Goal: Task Accomplishment & Management: Use online tool/utility

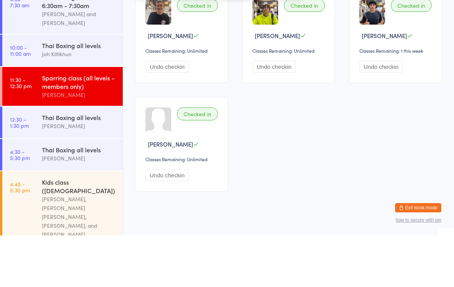
type input "[PERSON_NAME]"
click at [274, 25] on button "Drop in" at bounding box center [279, 24] width 31 height 11
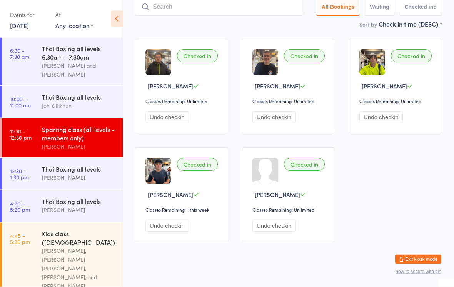
scroll to position [52, 0]
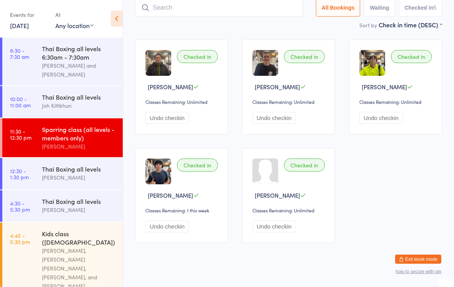
click at [271, 10] on input "search" at bounding box center [219, 8] width 168 height 18
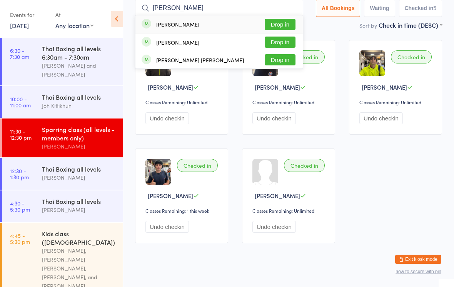
type input "[PERSON_NAME]"
click at [284, 45] on button "Drop in" at bounding box center [279, 42] width 31 height 11
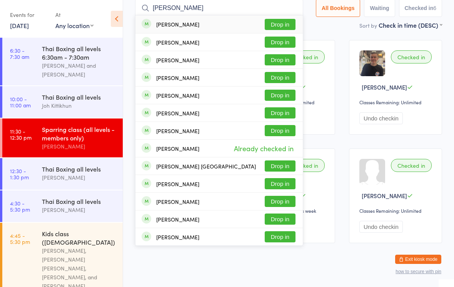
type input "[PERSON_NAME]"
click at [278, 26] on button "Drop in" at bounding box center [279, 24] width 31 height 11
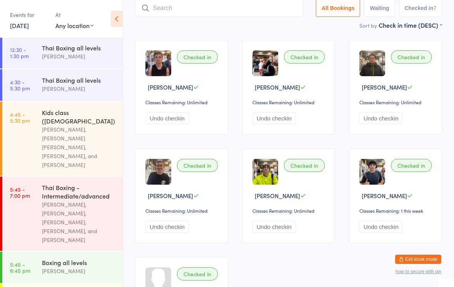
scroll to position [140, 0]
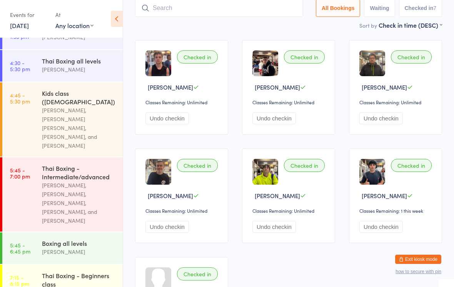
click at [81, 62] on div "Thai Boxing all levels" at bounding box center [79, 60] width 74 height 8
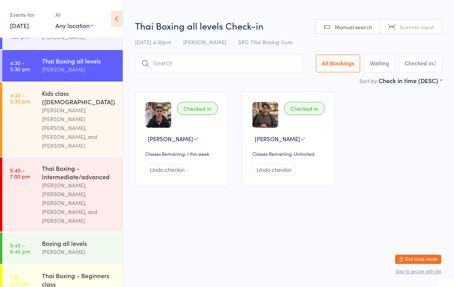
click at [275, 60] on input "search" at bounding box center [219, 64] width 168 height 18
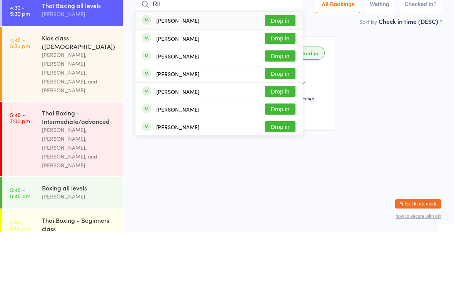
type input "Ril"
click at [287, 88] on button "Drop in" at bounding box center [279, 93] width 31 height 11
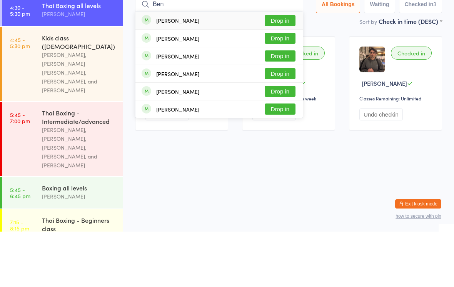
type input "Ben"
click at [275, 106] on button "Drop in" at bounding box center [279, 111] width 31 height 11
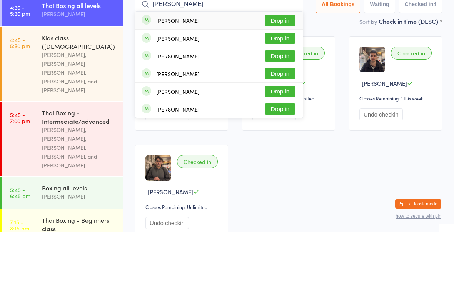
type input "[PERSON_NAME]"
click at [275, 70] on button "Drop in" at bounding box center [279, 75] width 31 height 11
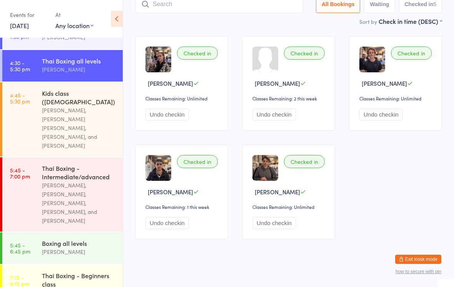
click at [174, 13] on input "search" at bounding box center [219, 4] width 168 height 18
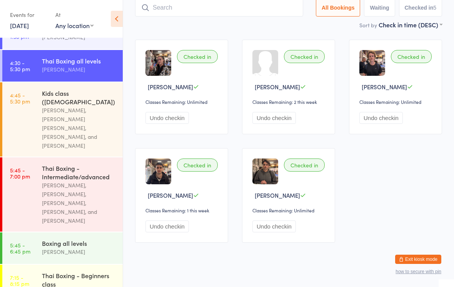
scroll to position [52, 0]
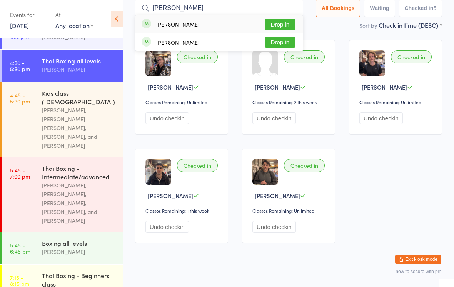
type input "[PERSON_NAME]"
click at [280, 21] on button "Drop in" at bounding box center [279, 24] width 31 height 11
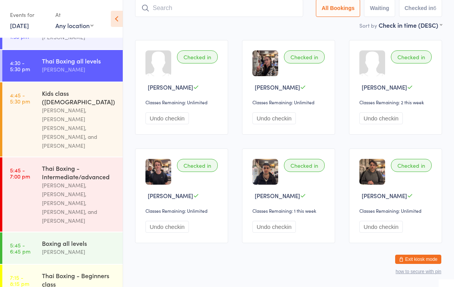
click at [229, 8] on input "search" at bounding box center [219, 8] width 168 height 18
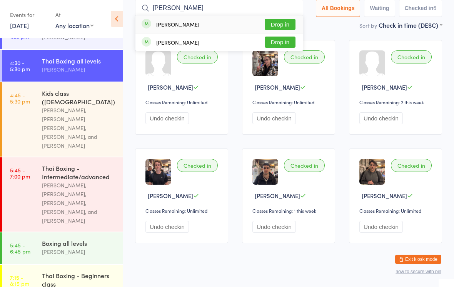
type input "[PERSON_NAME]"
click at [285, 24] on button "Drop in" at bounding box center [279, 24] width 31 height 11
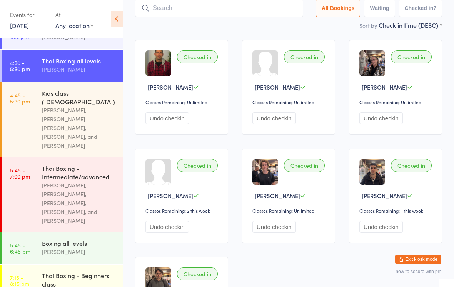
click at [214, 1] on input "search" at bounding box center [219, 8] width 168 height 18
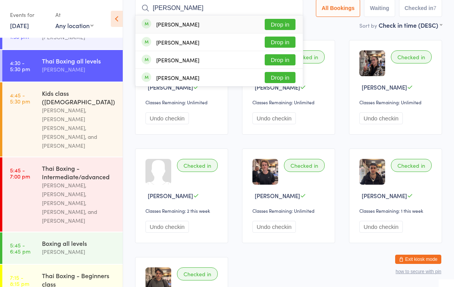
type input "[PERSON_NAME]"
click at [281, 21] on button "Drop in" at bounding box center [279, 24] width 31 height 11
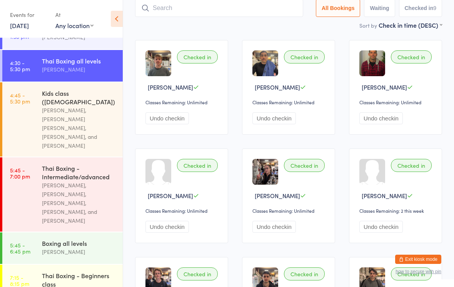
click at [233, 13] on input "search" at bounding box center [219, 8] width 168 height 18
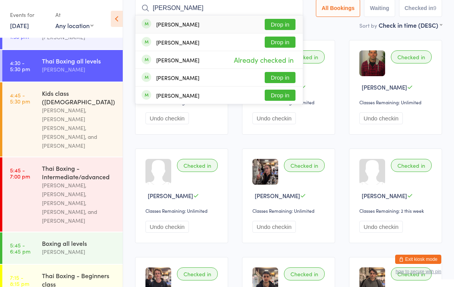
type input "[PERSON_NAME]"
click at [287, 25] on button "Drop in" at bounding box center [279, 24] width 31 height 11
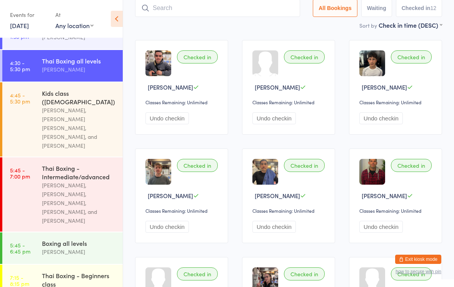
click at [87, 108] on div "[PERSON_NAME], [PERSON_NAME] [PERSON_NAME], [PERSON_NAME], and [PERSON_NAME]" at bounding box center [79, 128] width 74 height 44
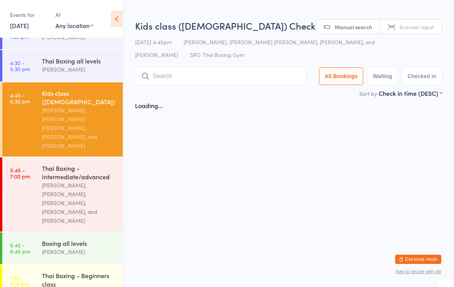
click at [229, 74] on input "search" at bounding box center [220, 76] width 171 height 18
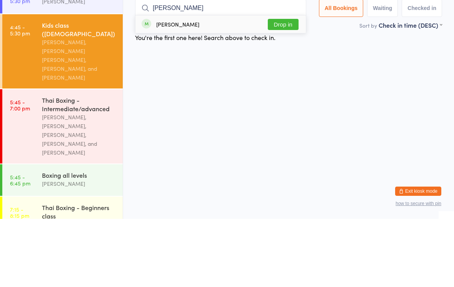
type input "[PERSON_NAME]"
click at [287, 87] on button "Drop in" at bounding box center [283, 92] width 31 height 11
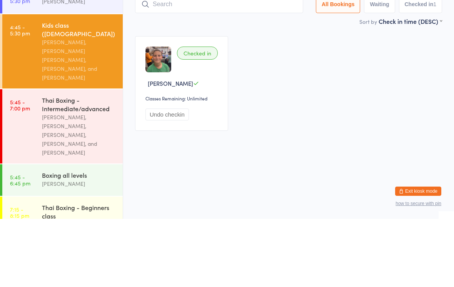
click at [86, 164] on div "Thai Boxing - Intermediate/advanced" at bounding box center [79, 172] width 74 height 17
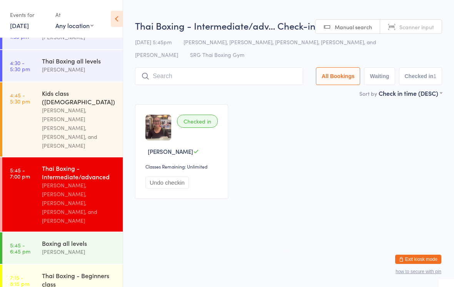
click at [218, 75] on input "search" at bounding box center [219, 76] width 168 height 18
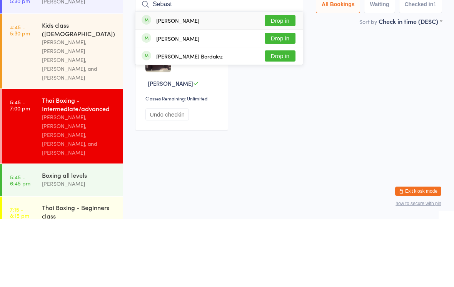
type input "Sebast"
click at [285, 118] on button "Drop in" at bounding box center [279, 123] width 31 height 11
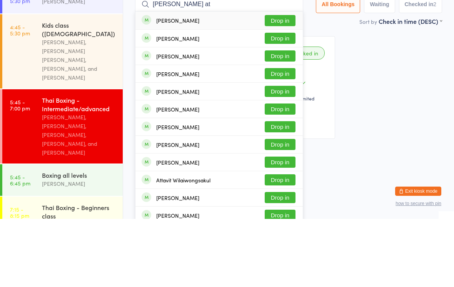
type input "[PERSON_NAME] at"
click at [282, 83] on button "Drop in" at bounding box center [279, 88] width 31 height 11
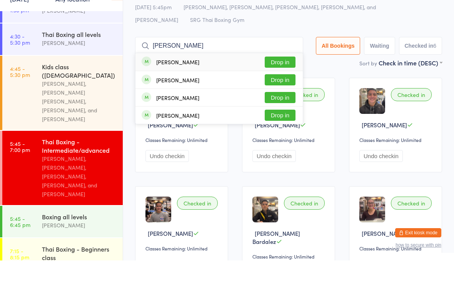
type input "[PERSON_NAME]"
click at [293, 83] on button "Drop in" at bounding box center [279, 88] width 31 height 11
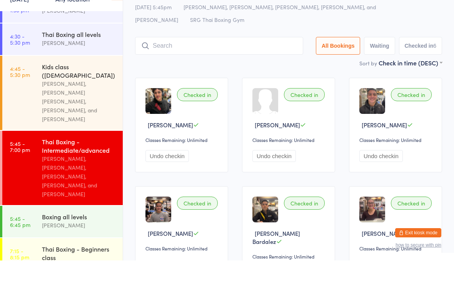
scroll to position [27, 0]
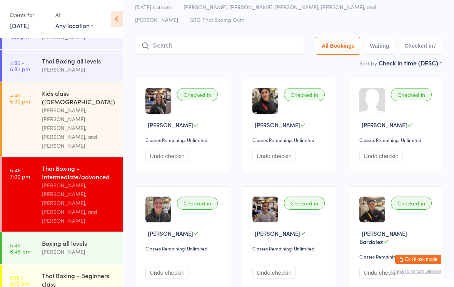
click at [163, 42] on input "search" at bounding box center [219, 46] width 168 height 18
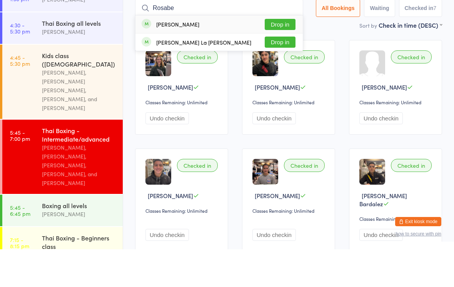
type input "Rosabe"
click at [273, 56] on button "Drop in" at bounding box center [279, 61] width 31 height 11
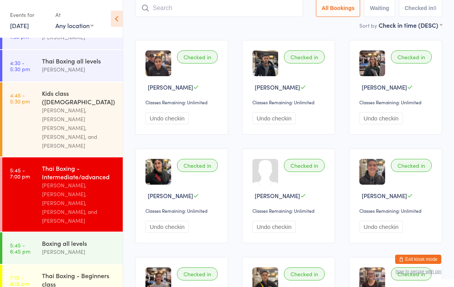
click at [83, 65] on div "Thai Boxing all levels" at bounding box center [79, 60] width 74 height 8
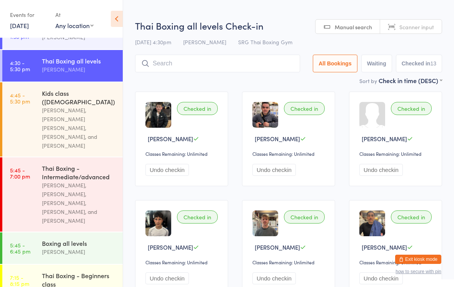
click at [165, 62] on input "search" at bounding box center [217, 64] width 165 height 18
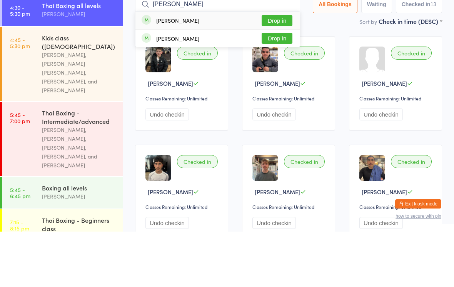
type input "[PERSON_NAME]"
click at [282, 70] on button "Drop in" at bounding box center [276, 75] width 31 height 11
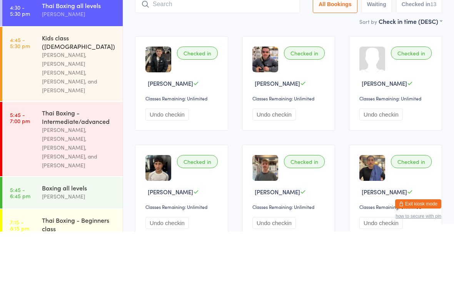
scroll to position [55, 0]
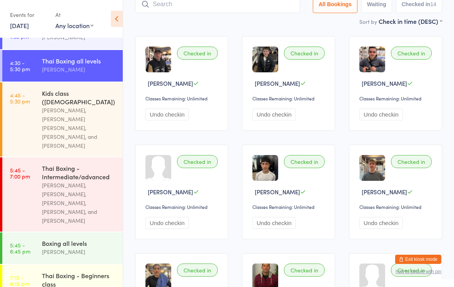
click at [155, 6] on input "search" at bounding box center [217, 4] width 165 height 18
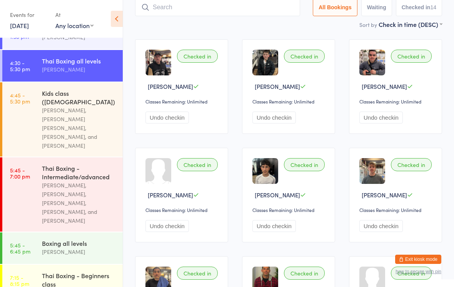
scroll to position [52, 0]
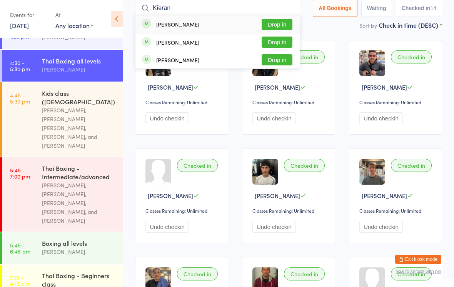
type input "Kieran"
click at [283, 25] on button "Drop in" at bounding box center [276, 24] width 31 height 11
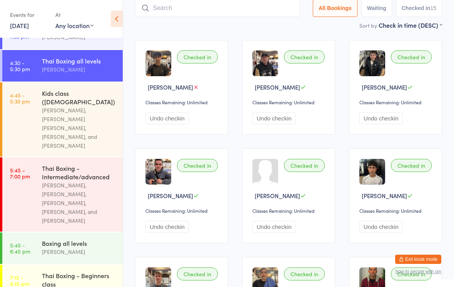
click at [66, 181] on div "[PERSON_NAME], [PERSON_NAME], [PERSON_NAME], [PERSON_NAME], and [PERSON_NAME]" at bounding box center [79, 203] width 74 height 44
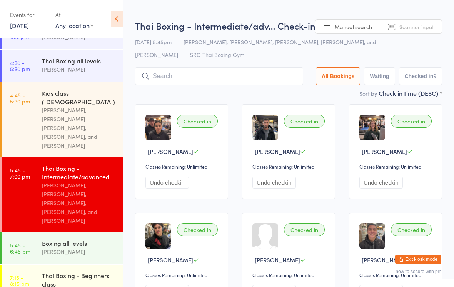
click at [254, 85] on input "search" at bounding box center [219, 76] width 168 height 18
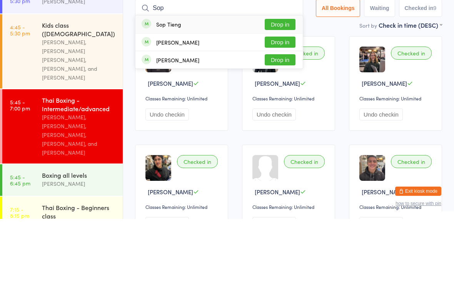
type input "Sop"
click at [284, 87] on button "Drop in" at bounding box center [279, 92] width 31 height 11
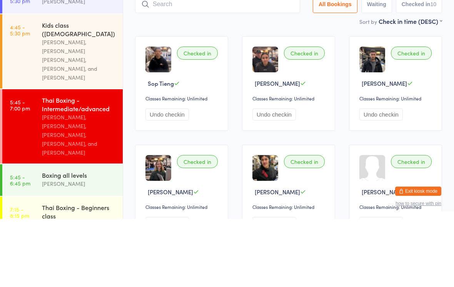
click at [225, 63] on input "search" at bounding box center [217, 72] width 165 height 18
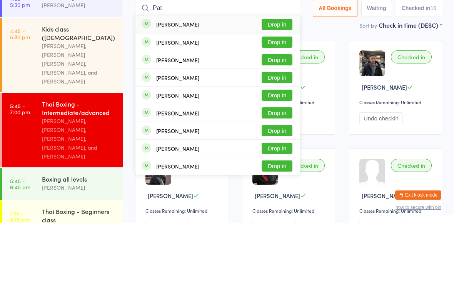
type input "Pat"
click at [275, 83] on button "Drop in" at bounding box center [276, 88] width 31 height 11
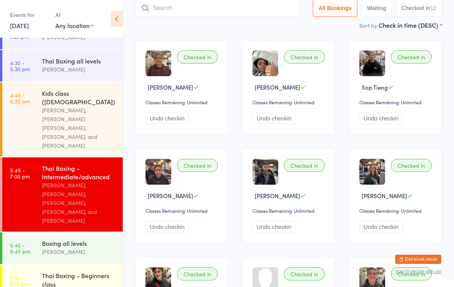
click at [168, 10] on input "search" at bounding box center [217, 8] width 165 height 18
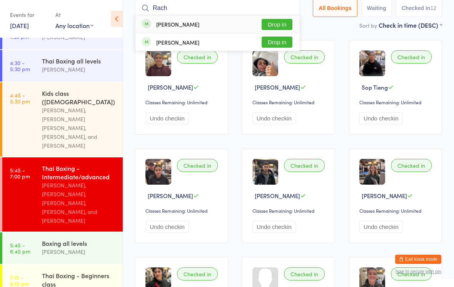
type input "Rach"
click at [267, 23] on button "Drop in" at bounding box center [276, 24] width 31 height 11
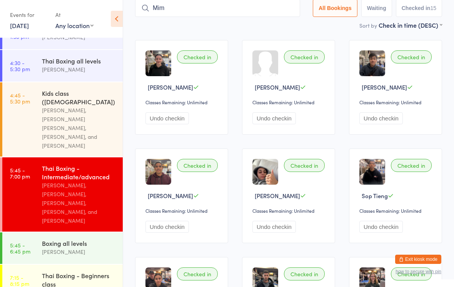
type input "[PERSON_NAME]"
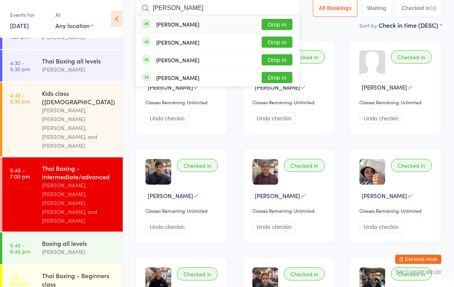
type input "[PERSON_NAME]"
click at [275, 23] on button "Drop in" at bounding box center [276, 24] width 31 height 11
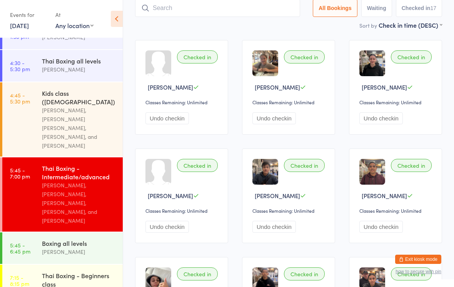
click at [229, 7] on input "search" at bounding box center [217, 8] width 165 height 18
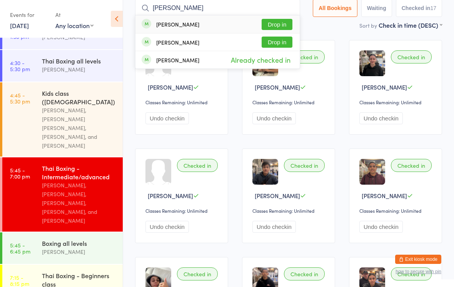
type input "[PERSON_NAME]"
click at [280, 45] on button "Drop in" at bounding box center [276, 42] width 31 height 11
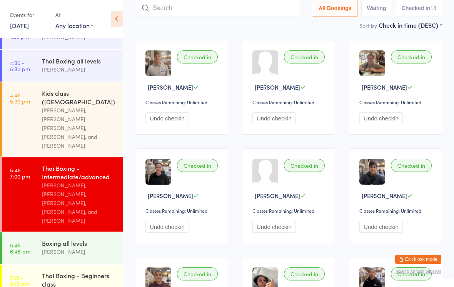
click at [184, 3] on input "search" at bounding box center [217, 8] width 165 height 18
type input "[PERSON_NAME]"
click at [273, 30] on button "Drop in" at bounding box center [276, 24] width 31 height 11
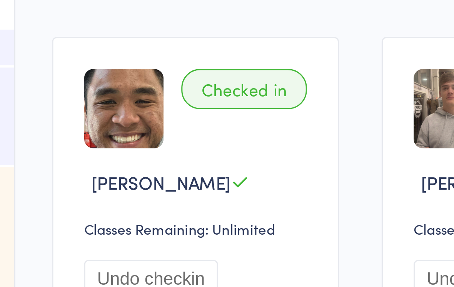
scroll to position [0, 0]
